Goal: Information Seeking & Learning: Understand process/instructions

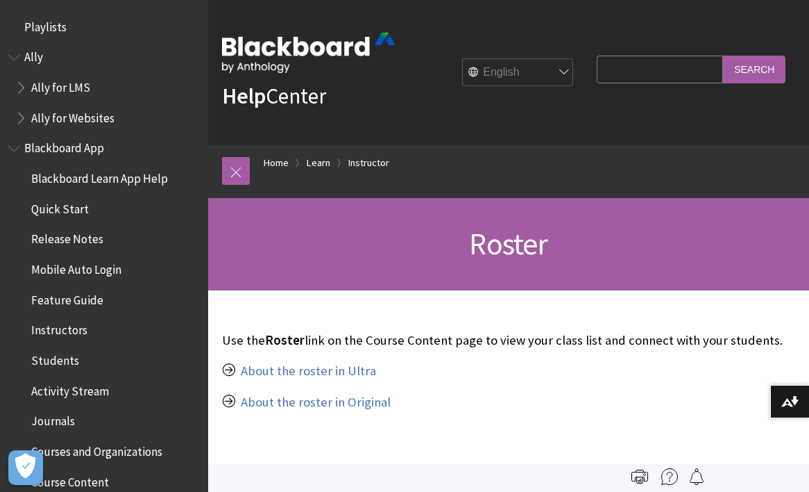
click at [688, 73] on input "Search Query" at bounding box center [660, 69] width 126 height 27
type input "Add people to course"
click at [723, 56] on input "Search" at bounding box center [754, 69] width 62 height 27
click at [767, 74] on input "Search" at bounding box center [754, 69] width 62 height 27
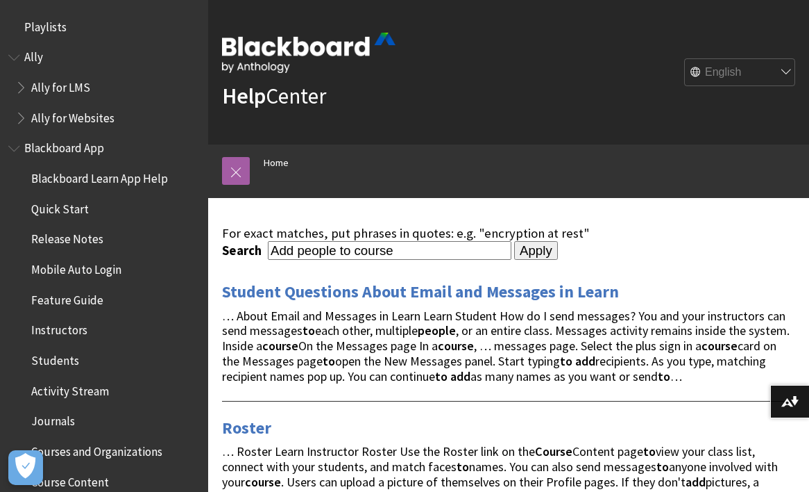
click at [395, 249] on input "Add people to course" at bounding box center [390, 250] width 244 height 19
click at [274, 249] on input "Add people to course"" at bounding box center [390, 250] width 244 height 19
type input ""Add people to course""
click at [530, 244] on input "Apply" at bounding box center [536, 250] width 44 height 19
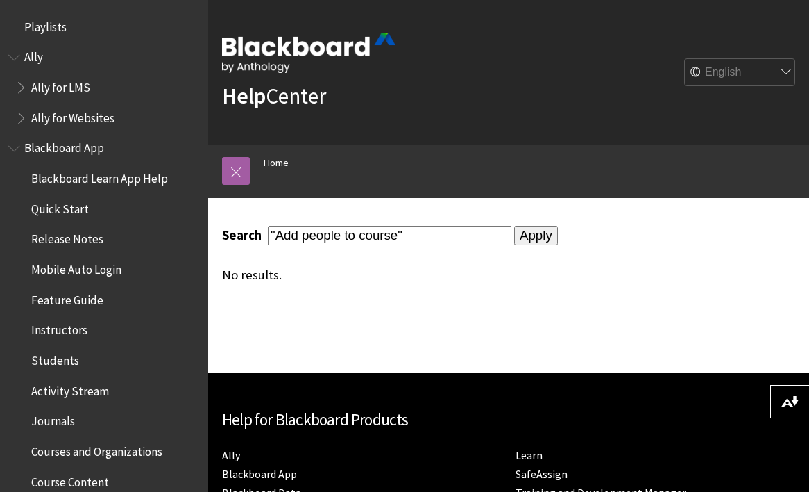
drag, startPoint x: 397, startPoint y: 237, endPoint x: 300, endPoint y: 239, distance: 97.2
click at [300, 239] on input ""Add people to course"" at bounding box center [390, 235] width 244 height 19
type input ""Add""
click at [514, 226] on input "Apply" at bounding box center [536, 235] width 44 height 19
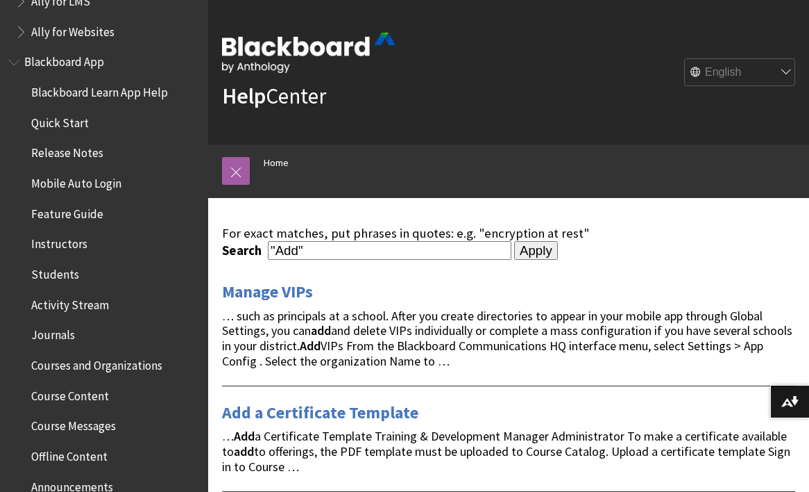
scroll to position [103, 0]
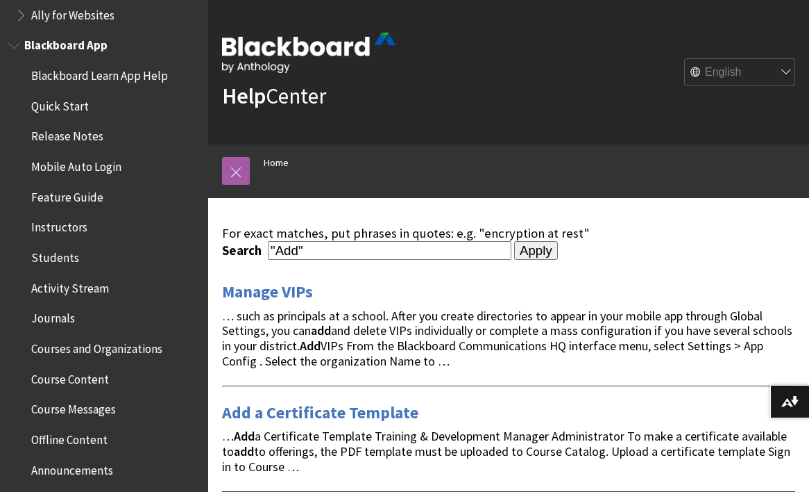
click at [65, 222] on span "Instructors" at bounding box center [59, 225] width 56 height 19
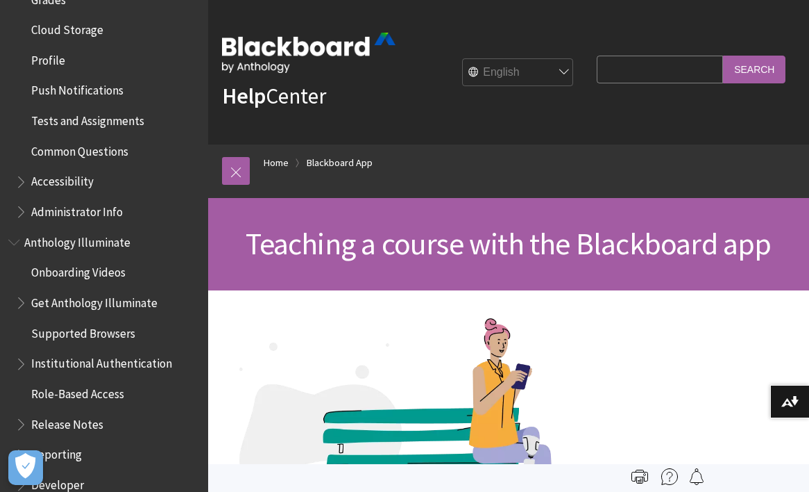
scroll to position [673, 0]
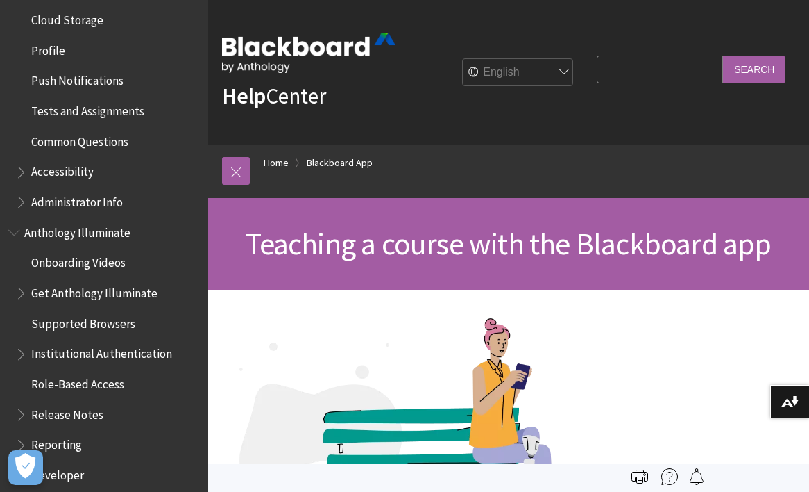
click at [22, 205] on span "Book outline for Blackboard App Help" at bounding box center [22, 198] width 15 height 17
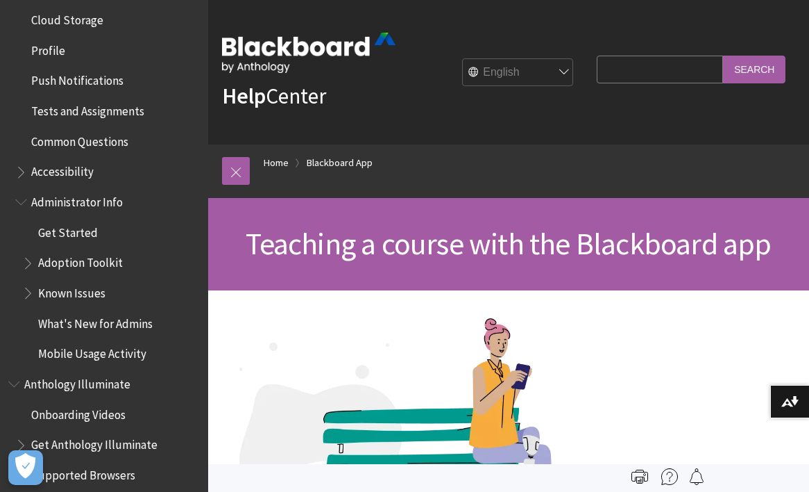
click at [22, 205] on span "Book outline for Blackboard App Help" at bounding box center [22, 198] width 15 height 17
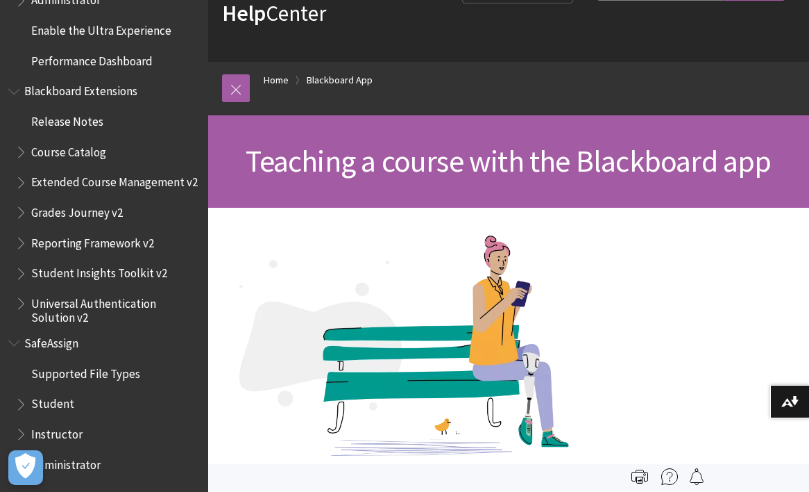
scroll to position [0, 0]
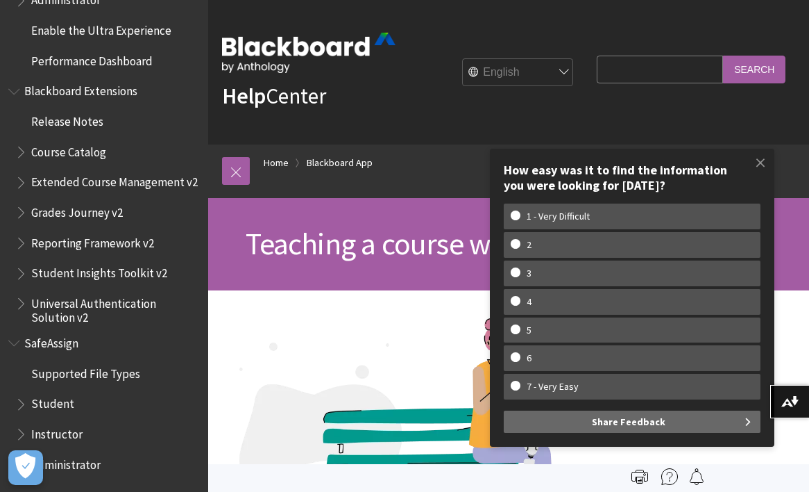
click at [641, 71] on input "Search Query" at bounding box center [660, 69] width 126 height 27
type input "add student"
click at [723, 56] on input "Search" at bounding box center [754, 69] width 62 height 27
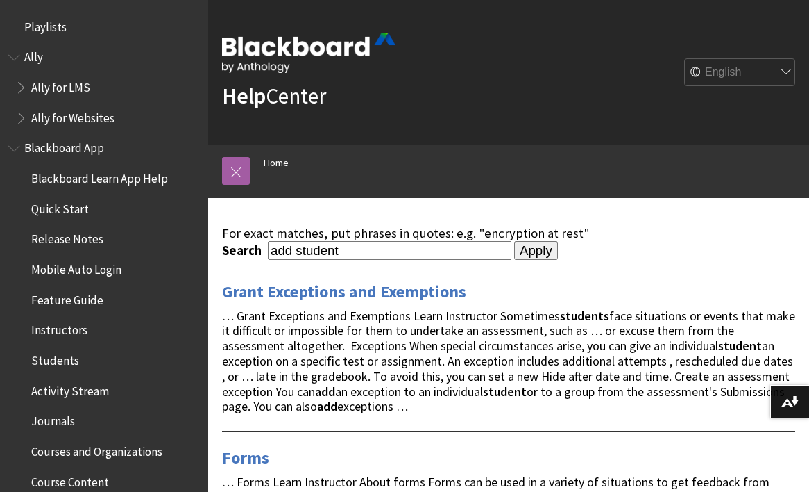
click at [271, 251] on input "add student" at bounding box center [390, 250] width 244 height 19
click at [349, 246] on input ""add student" at bounding box center [390, 250] width 244 height 19
type input ""add student""
click at [530, 254] on input "Apply" at bounding box center [536, 250] width 44 height 19
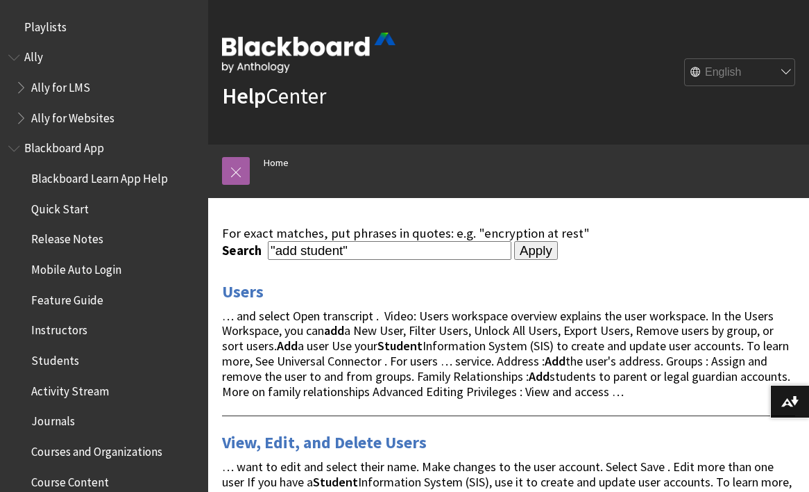
drag, startPoint x: 342, startPoint y: 250, endPoint x: 301, endPoint y: 249, distance: 41.7
click at [301, 249] on input ""add student"" at bounding box center [390, 250] width 244 height 19
type input ""add users""
click at [530, 247] on input "Apply" at bounding box center [536, 250] width 44 height 19
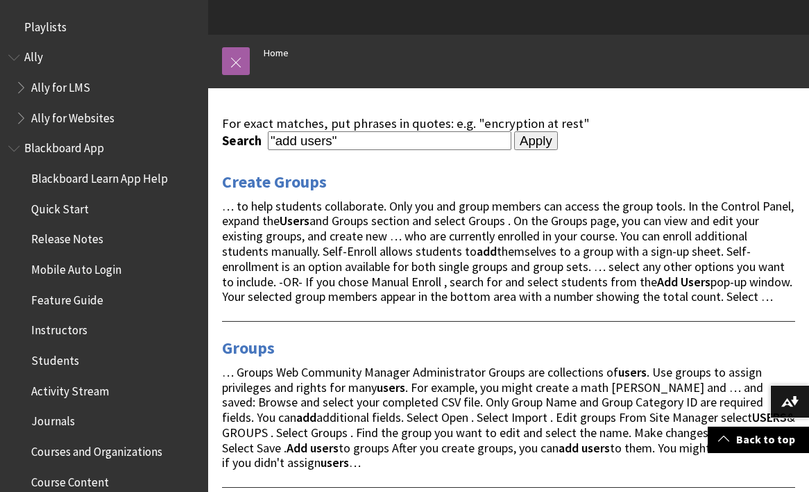
scroll to position [97, 0]
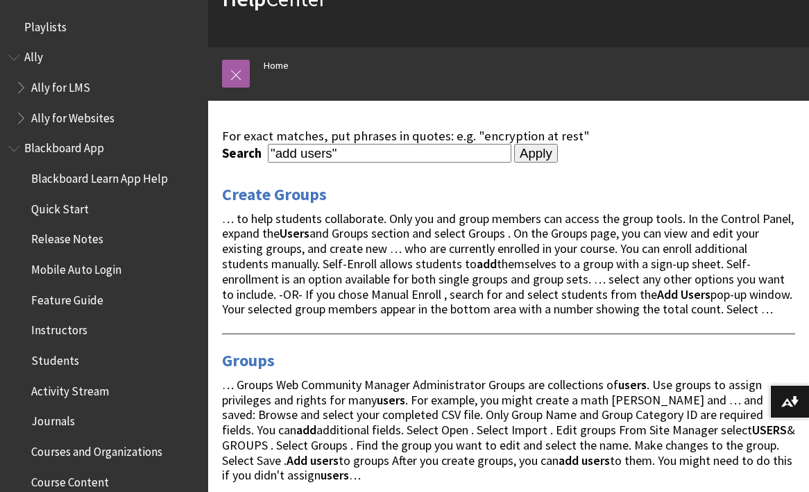
drag, startPoint x: 331, startPoint y: 155, endPoint x: 302, endPoint y: 156, distance: 29.2
click at [302, 156] on input ""add users"" at bounding box center [390, 153] width 244 height 19
type input ""add students""
click at [530, 148] on input "Apply" at bounding box center [536, 153] width 44 height 19
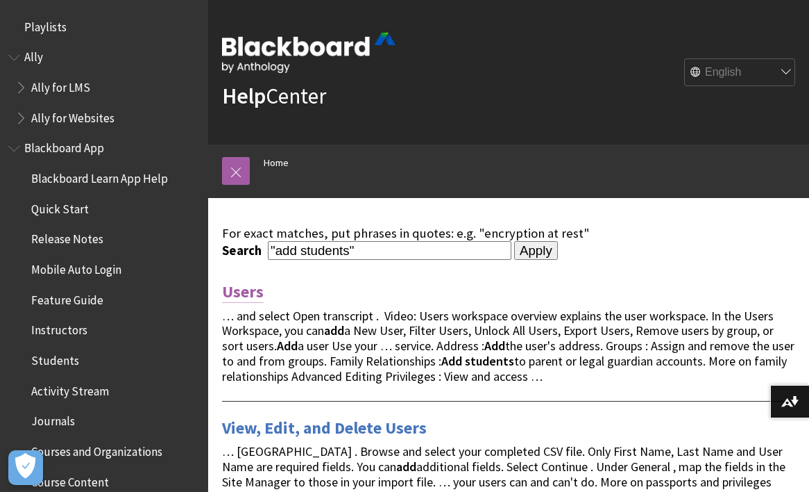
click at [249, 292] on link "Users" at bounding box center [243, 291] width 42 height 22
click at [392, 253] on input ""add students"" at bounding box center [390, 250] width 244 height 19
click at [640, 252] on form "Search "add students" Apply" at bounding box center [508, 250] width 573 height 19
click at [480, 92] on div "Help Center English عربية Català Cymraeg Deutsch Español Suomi Français עברית I…" at bounding box center [508, 72] width 601 height 144
click at [380, 253] on input ""add students"" at bounding box center [390, 250] width 244 height 19
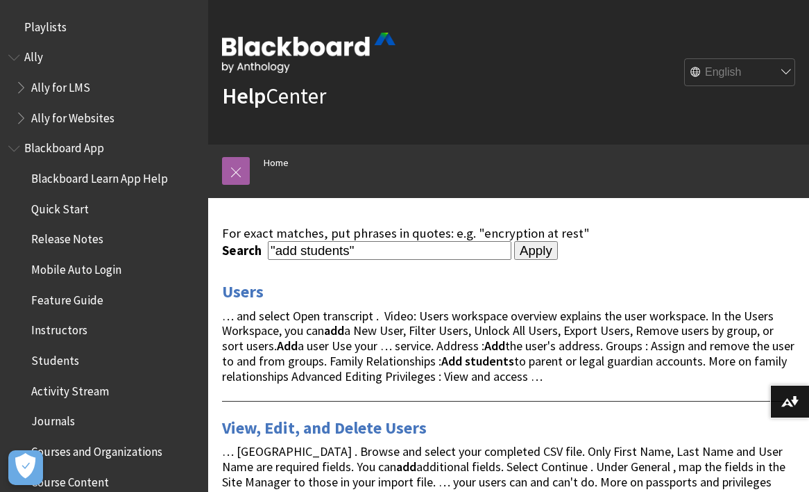
click at [481, 92] on div "Help Center English عربية Català Cymraeg Deutsch Español Suomi Français עברית I…" at bounding box center [508, 72] width 601 height 144
